Goal: Navigation & Orientation: Find specific page/section

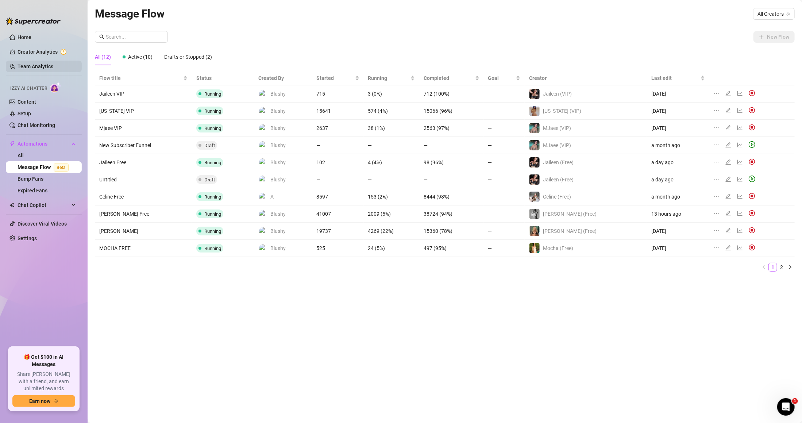
click at [53, 64] on link "Team Analytics" at bounding box center [36, 67] width 36 height 6
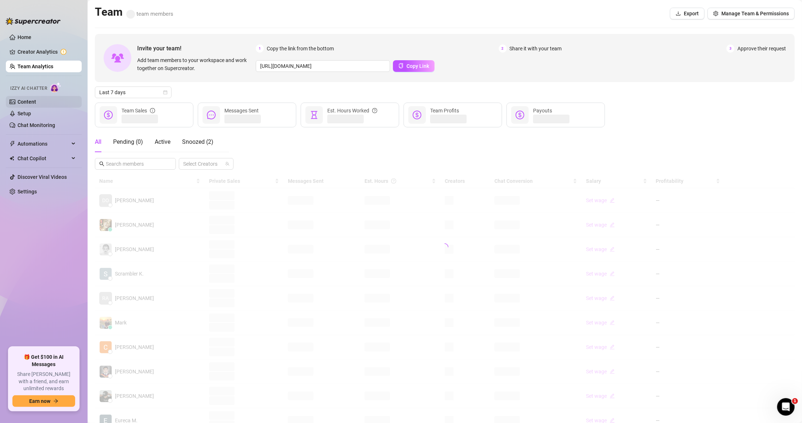
click at [36, 100] on link "Content" at bounding box center [27, 102] width 19 height 6
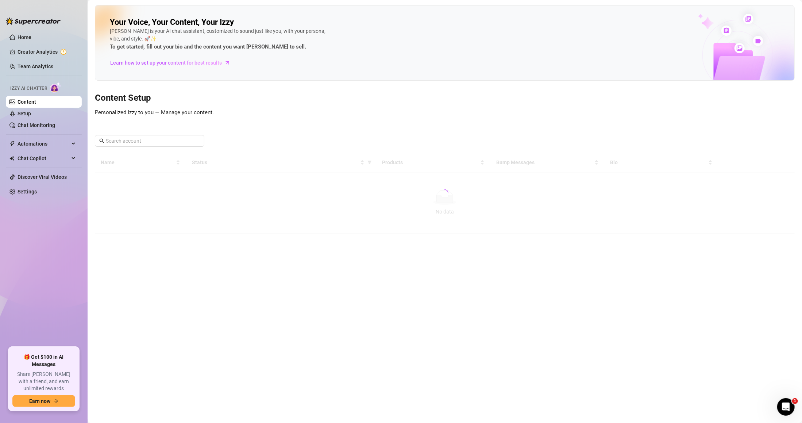
click at [36, 105] on link "Content" at bounding box center [27, 102] width 19 height 6
click at [31, 114] on link "Setup" at bounding box center [25, 114] width 14 height 6
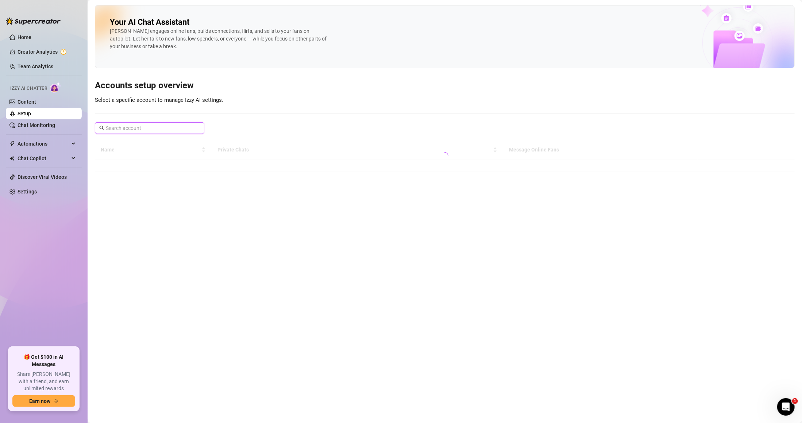
click at [141, 132] on input "text" at bounding box center [150, 128] width 88 height 8
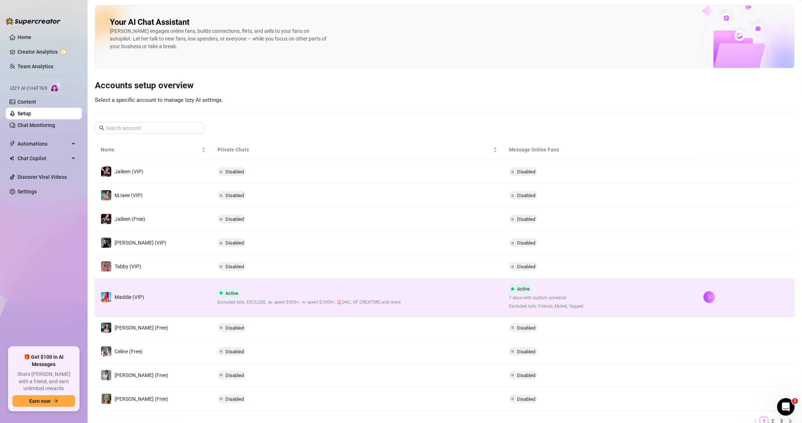
click at [341, 298] on div "Active Excluded lists: EXCLUDE, 🐟 spent $500+, 🐳 spent $1000+, 🚨DNC, OF CREATOR…" at bounding box center [309, 297] width 183 height 17
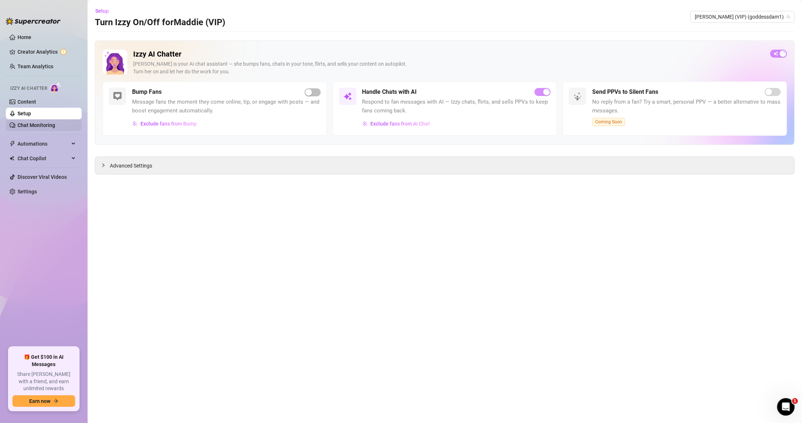
click at [54, 122] on link "Chat Monitoring" at bounding box center [37, 125] width 38 height 6
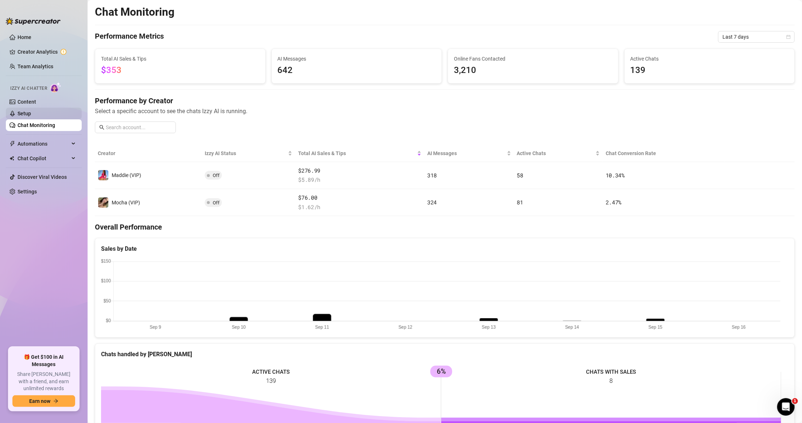
click at [31, 113] on link "Setup" at bounding box center [25, 114] width 14 height 6
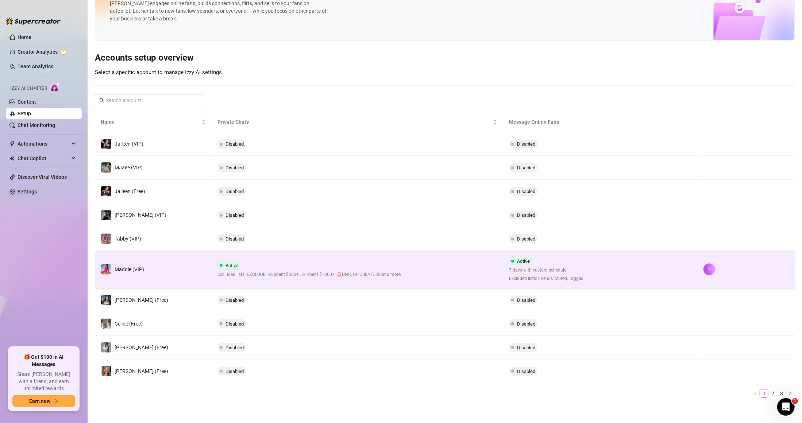
scroll to position [31, 0]
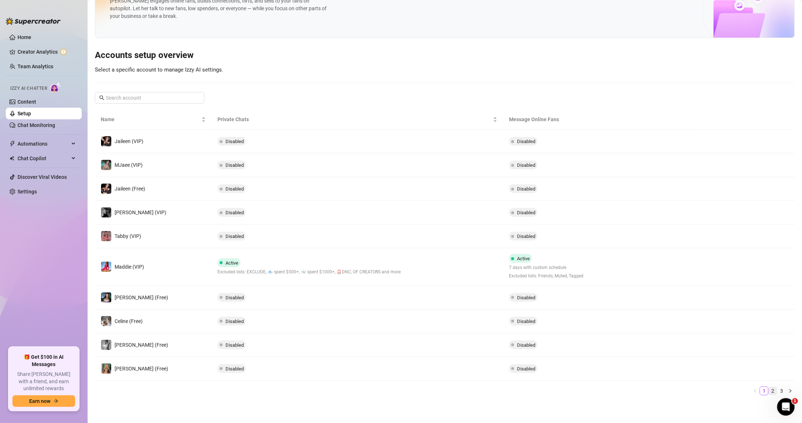
click at [769, 393] on link "2" at bounding box center [773, 391] width 8 height 8
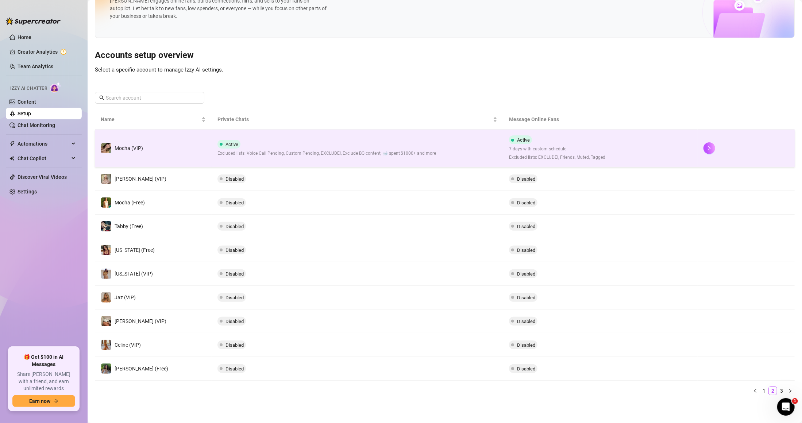
click at [413, 154] on span "Excluded lists: Voice Call Pending, Custom Pending, EXCLUDE!, Exclude BG conten…" at bounding box center [327, 153] width 219 height 7
